Goal: Information Seeking & Learning: Learn about a topic

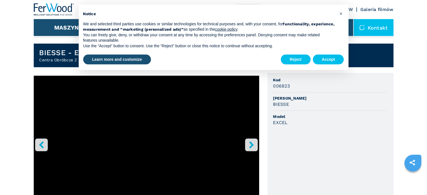
scroll to position [149, 0]
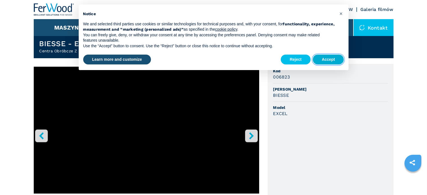
click at [338, 60] on button "Accept" at bounding box center [328, 60] width 31 height 10
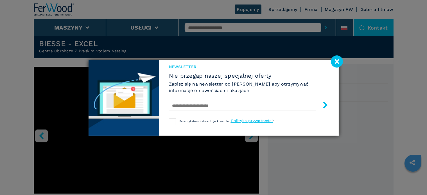
click at [336, 60] on image at bounding box center [337, 61] width 12 height 12
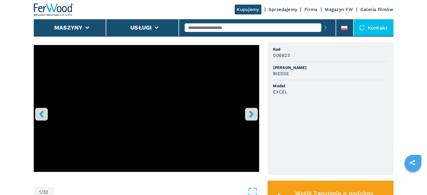
scroll to position [178, 0]
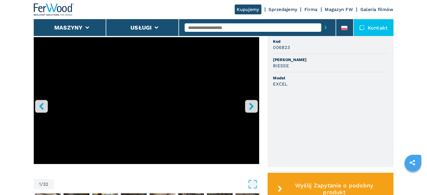
click at [249, 106] on icon "right-button" at bounding box center [251, 106] width 7 height 7
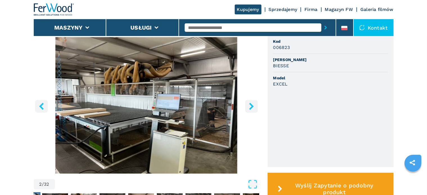
click at [249, 106] on icon "right-button" at bounding box center [251, 106] width 7 height 7
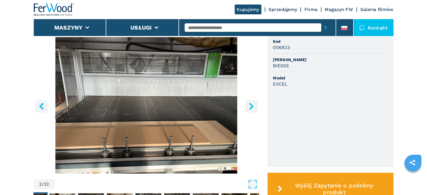
click at [249, 106] on icon "right-button" at bounding box center [251, 106] width 7 height 7
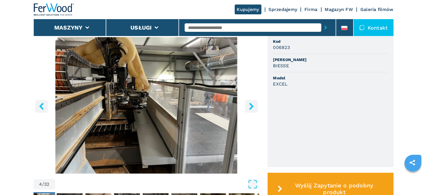
click at [249, 106] on icon "right-button" at bounding box center [251, 106] width 7 height 7
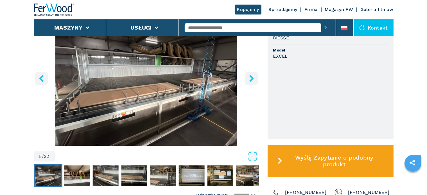
scroll to position [208, 0]
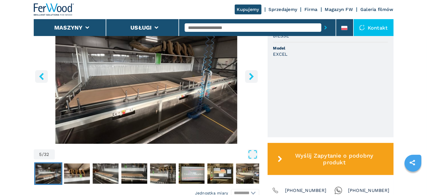
click at [255, 72] on button "right-button" at bounding box center [251, 76] width 13 height 13
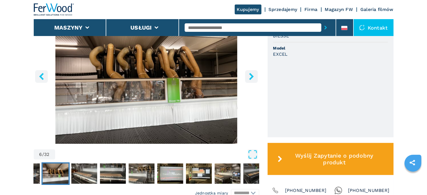
click at [254, 74] on icon "right-button" at bounding box center [251, 76] width 7 height 7
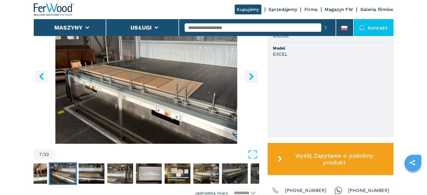
click at [254, 74] on icon "right-button" at bounding box center [251, 76] width 7 height 7
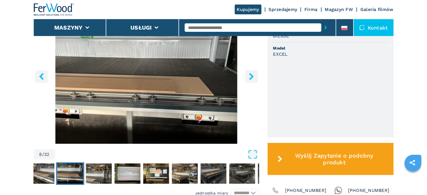
click at [254, 74] on icon "right-button" at bounding box center [251, 76] width 7 height 7
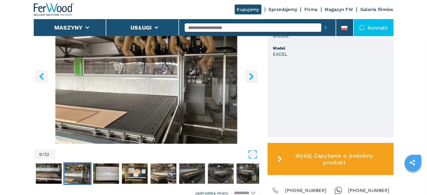
click at [254, 74] on icon "right-button" at bounding box center [251, 76] width 7 height 7
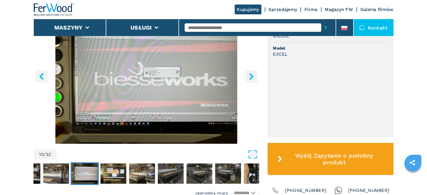
click at [254, 74] on icon "right-button" at bounding box center [251, 76] width 7 height 7
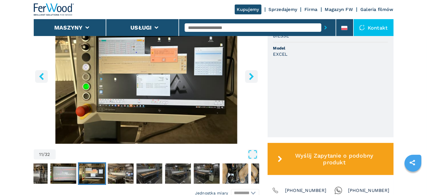
click at [254, 74] on icon "right-button" at bounding box center [251, 76] width 7 height 7
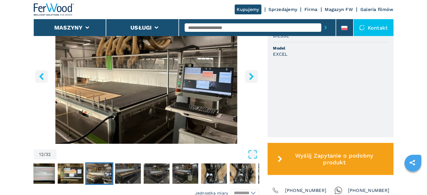
click at [254, 74] on icon "right-button" at bounding box center [251, 76] width 7 height 7
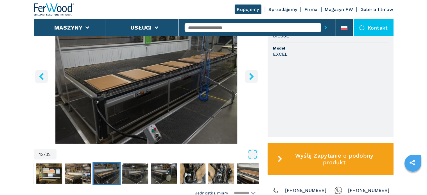
click at [254, 74] on icon "right-button" at bounding box center [251, 76] width 7 height 7
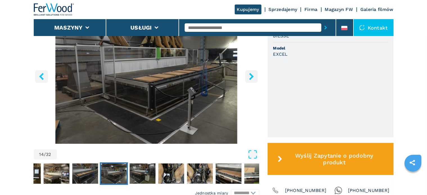
click at [254, 74] on icon "right-button" at bounding box center [251, 76] width 7 height 7
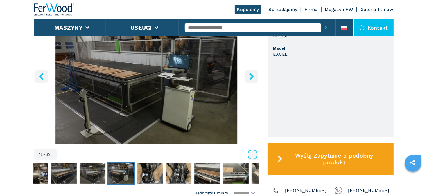
click at [254, 74] on icon "right-button" at bounding box center [251, 76] width 7 height 7
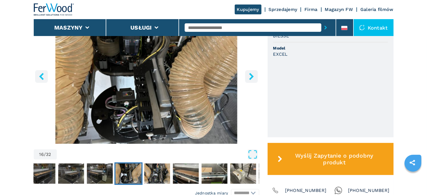
click at [254, 74] on icon "right-button" at bounding box center [251, 76] width 7 height 7
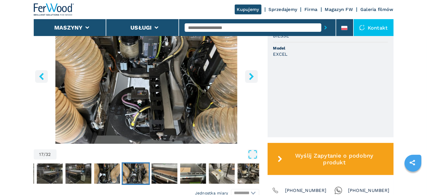
click at [254, 74] on icon "right-button" at bounding box center [251, 76] width 7 height 7
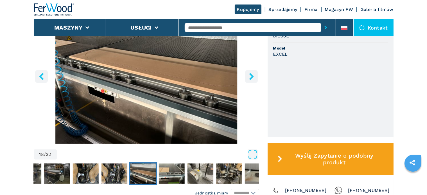
click at [254, 74] on icon "right-button" at bounding box center [251, 76] width 7 height 7
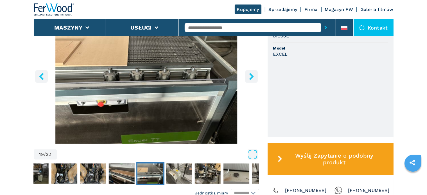
click at [254, 74] on icon "right-button" at bounding box center [251, 76] width 7 height 7
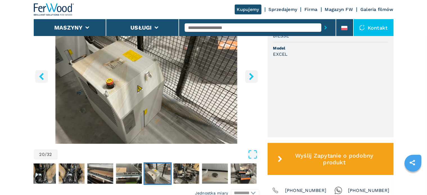
click at [254, 74] on icon "right-button" at bounding box center [251, 76] width 7 height 7
